Goal: Navigation & Orientation: Find specific page/section

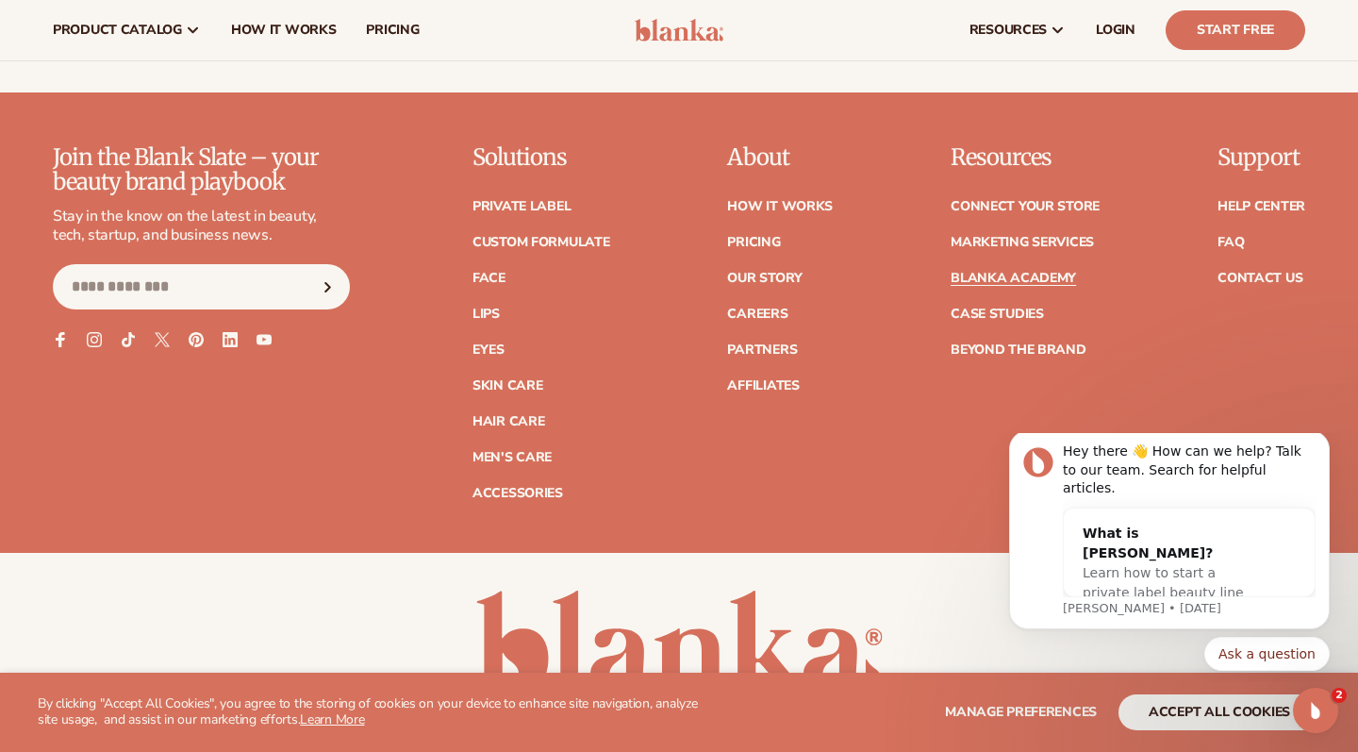
scroll to position [3817, 0]
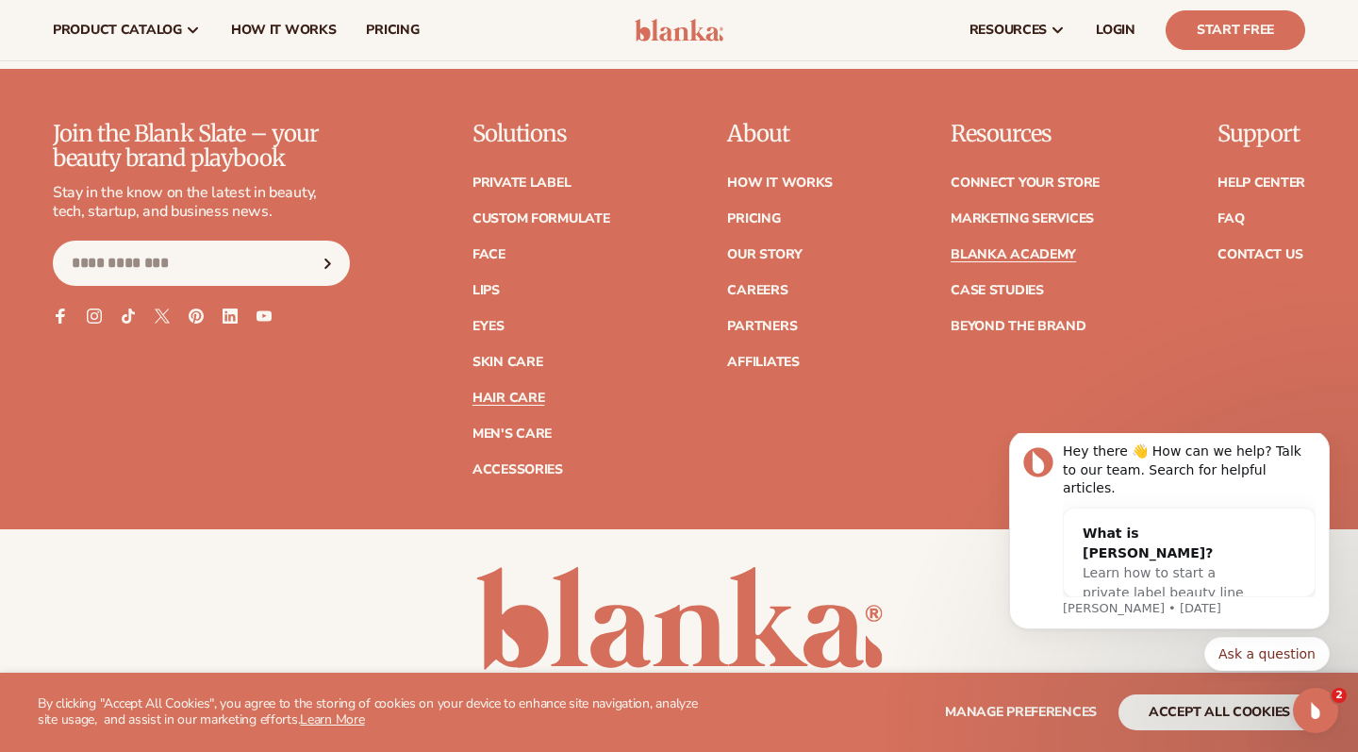
click at [507, 391] on link "Hair Care" at bounding box center [509, 397] width 72 height 13
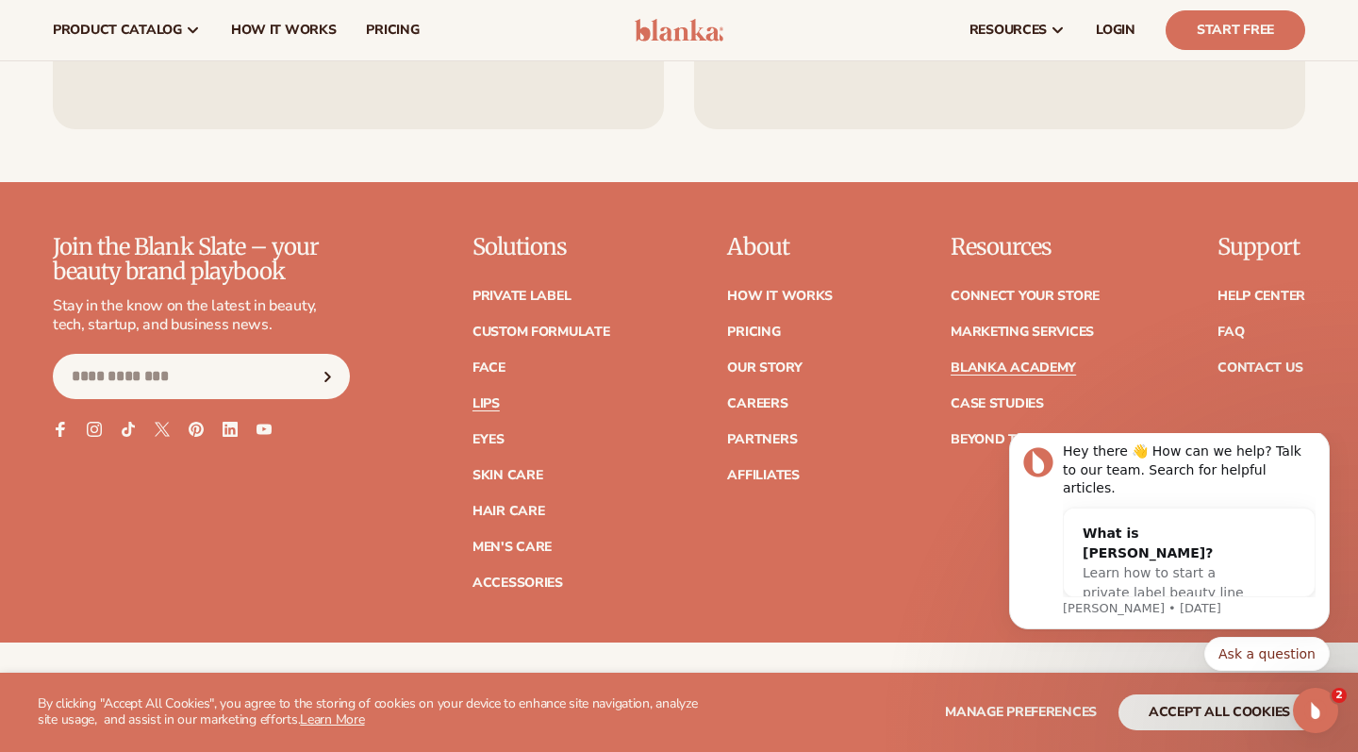
click at [479, 397] on link "Lips" at bounding box center [486, 403] width 27 height 13
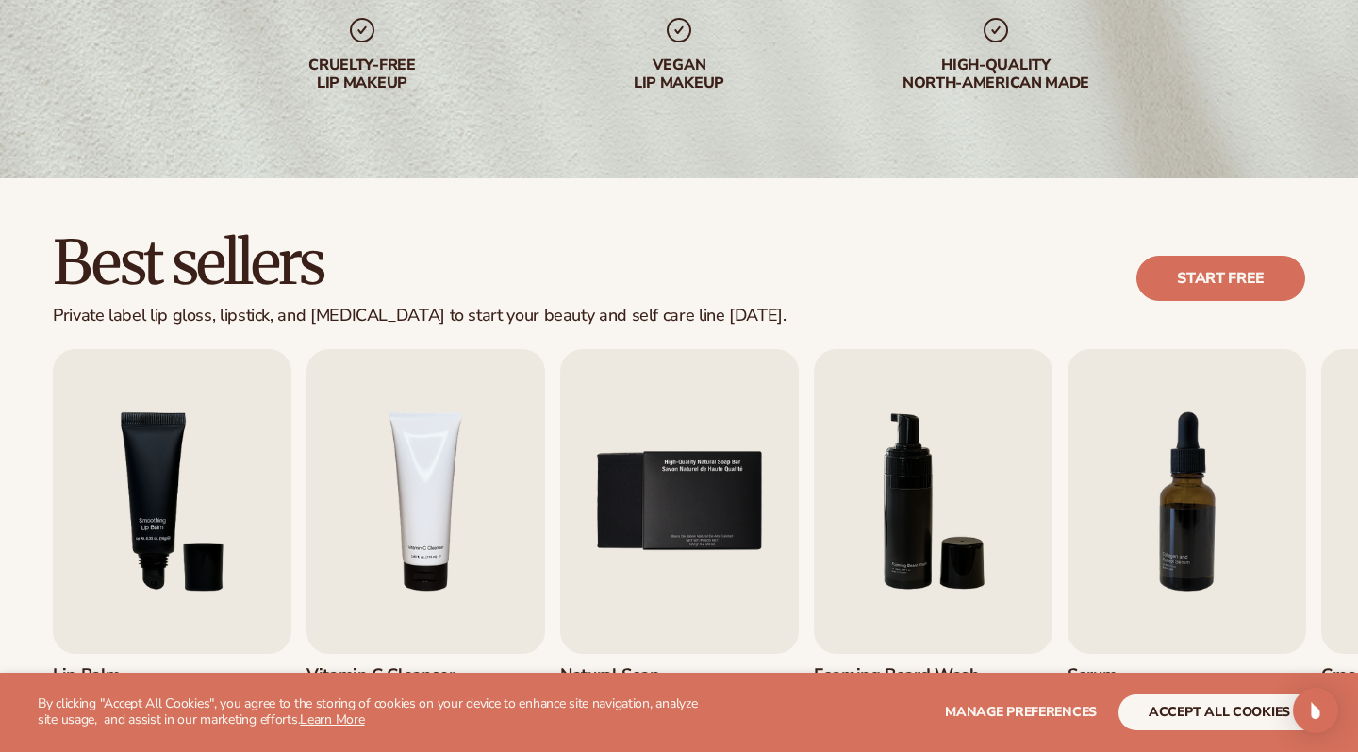
scroll to position [328, 0]
click at [165, 453] on img "3 / 9" at bounding box center [172, 501] width 239 height 305
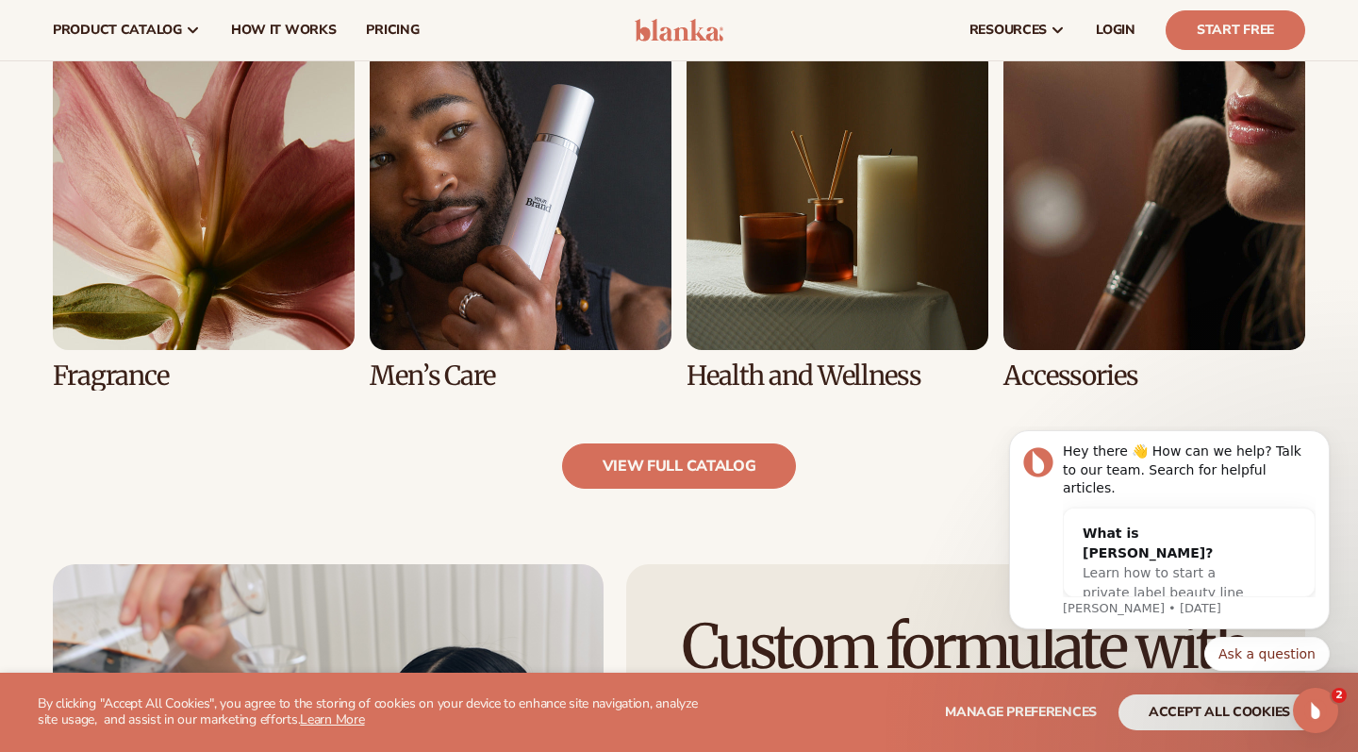
scroll to position [1768, 0]
